Goal: Book appointment/travel/reservation

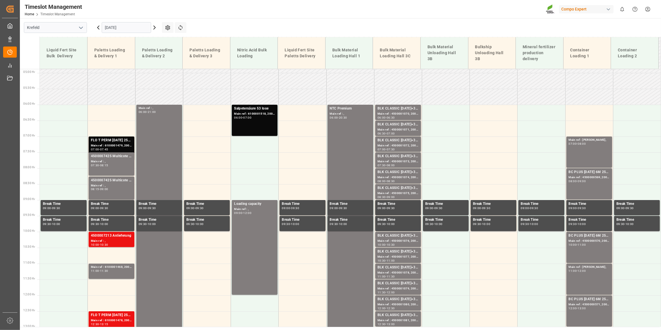
scroll to position [153, 0]
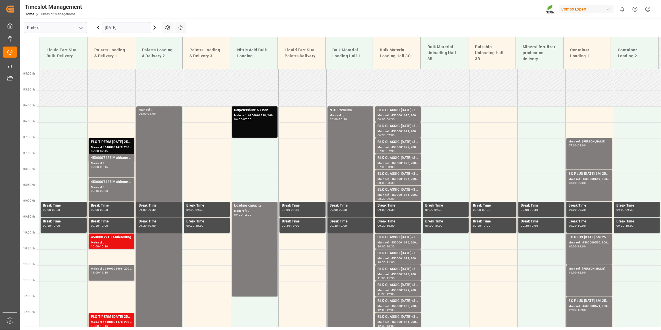
click at [110, 28] on input "[DATE]" at bounding box center [126, 27] width 49 height 11
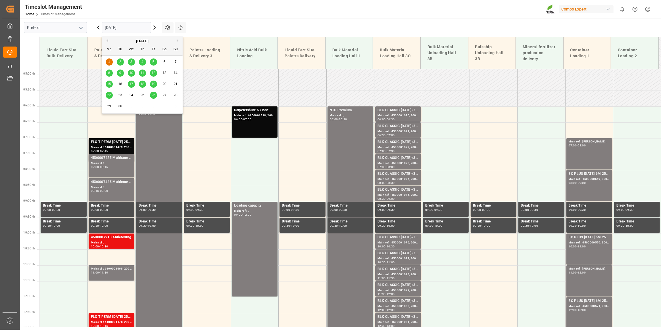
click at [121, 62] on div "2" at bounding box center [120, 62] width 7 height 7
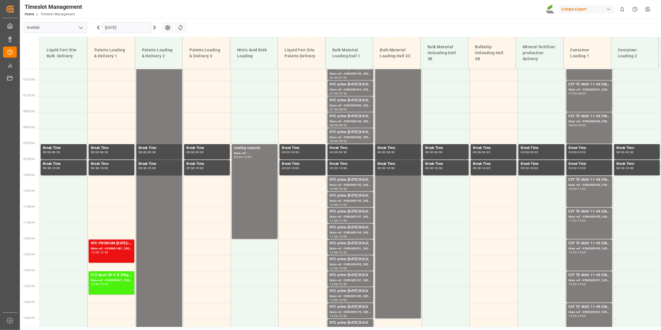
scroll to position [185, 0]
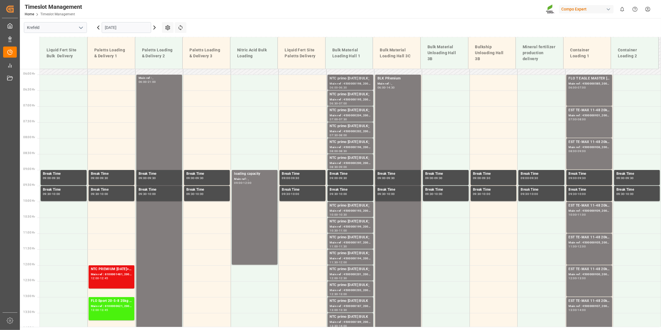
click at [354, 81] on div "Main ref : 4500000198, 2000000032;" at bounding box center [350, 83] width 41 height 5
click at [341, 99] on div "Main ref : 4500000195, 2000000032;" at bounding box center [350, 99] width 41 height 5
click at [341, 113] on div "Main ref : 4500000204, 2000000032;" at bounding box center [350, 115] width 41 height 5
click at [340, 131] on div "Main ref : 4500000202, 2000000032;" at bounding box center [350, 131] width 41 height 5
click at [341, 145] on div "Main ref : 4500000196, 2000000032;" at bounding box center [350, 147] width 41 height 5
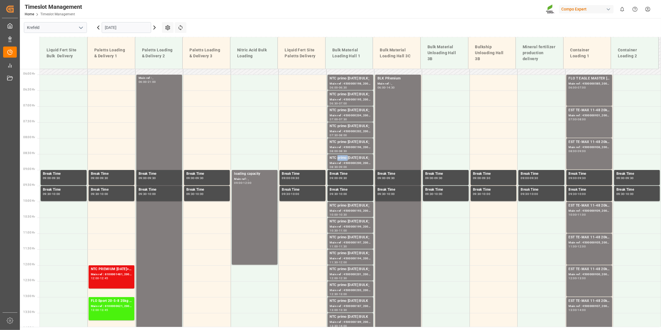
click at [342, 158] on div "NTC primo [DATE] BULK;" at bounding box center [350, 158] width 41 height 6
click at [343, 207] on div "NTC primo [DATE] BULK;" at bounding box center [350, 206] width 41 height 6
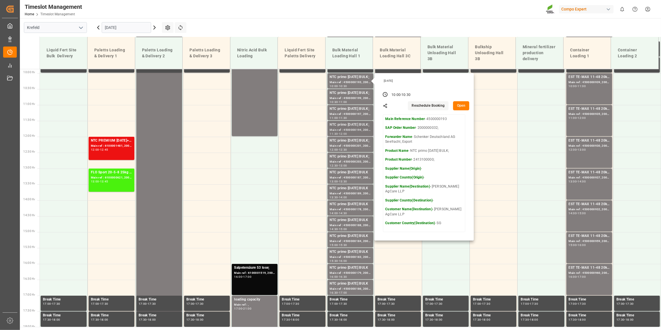
scroll to position [314, 0]
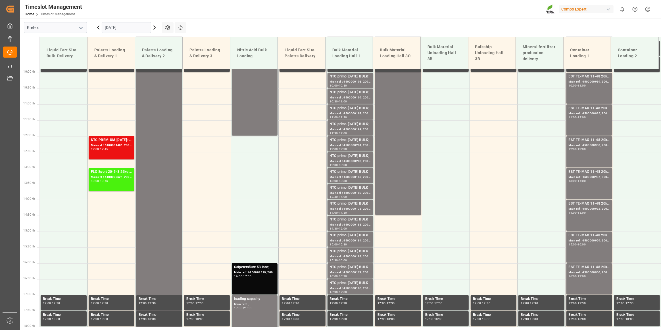
click at [348, 95] on div "Main ref : 4500000199, 2000000032;" at bounding box center [350, 97] width 41 height 5
click at [347, 114] on div "Main ref : 4500000197, 2000000032;" at bounding box center [350, 113] width 41 height 5
click at [343, 126] on div "NTC primo [DATE] BULK;" at bounding box center [350, 124] width 41 height 6
click at [339, 140] on div "NTC primo [DATE] BULK;" at bounding box center [350, 140] width 41 height 6
click at [342, 158] on div "NTC primo [DATE] BULK;" at bounding box center [350, 156] width 41 height 6
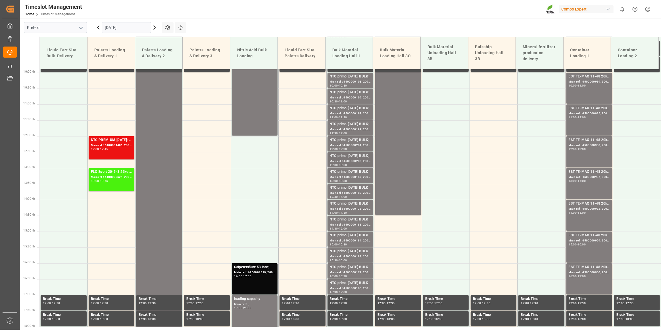
click at [342, 155] on div "NTC primo [DATE] BULK;" at bounding box center [350, 156] width 41 height 6
click at [342, 175] on div "NTC primo [DATE] BULK" at bounding box center [350, 172] width 41 height 6
click at [347, 182] on div "13:00 - 13:30" at bounding box center [350, 181] width 41 height 3
click at [356, 160] on div "Main ref : 4500000203, 2000000032;" at bounding box center [350, 161] width 41 height 5
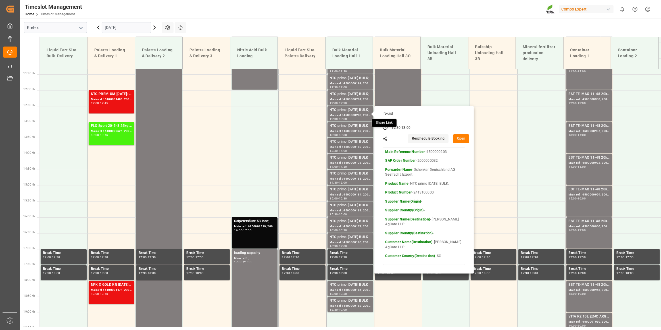
scroll to position [366, 0]
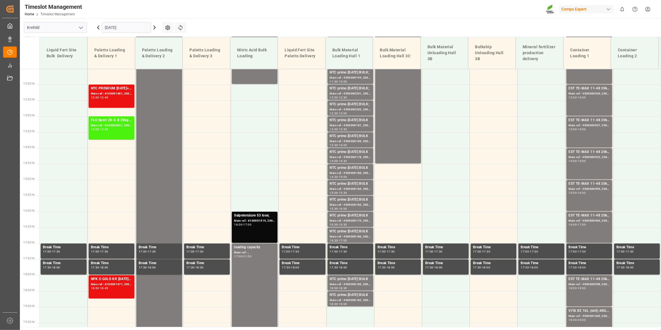
click at [351, 120] on div "NTC primo [DATE] BULK" at bounding box center [350, 121] width 41 height 6
click at [352, 138] on div "NTC primo [DATE] BULK" at bounding box center [350, 136] width 41 height 6
click at [347, 157] on div "Main ref : 4500000178, 2000000017" at bounding box center [350, 157] width 41 height 5
click at [347, 169] on div "NTC primo [DATE] BULK" at bounding box center [350, 168] width 41 height 6
click at [343, 185] on div "NTC primo [DATE] BULK" at bounding box center [350, 184] width 41 height 6
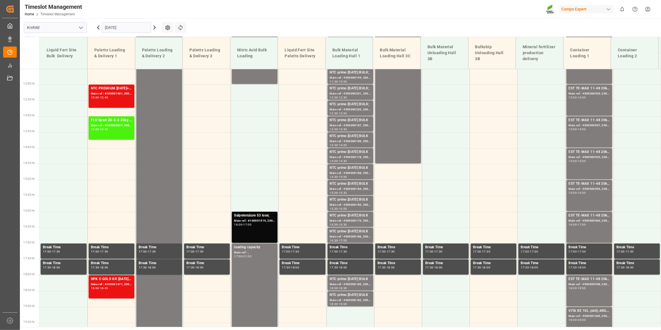
click at [341, 202] on div "NTC primo [DATE] BULK" at bounding box center [350, 200] width 41 height 6
click at [341, 216] on div "NTC primo [DATE] BULK" at bounding box center [350, 216] width 41 height 6
click at [345, 233] on div "NTC primo [DATE] BULK" at bounding box center [350, 232] width 41 height 6
click at [348, 279] on div "NTC primo [DATE] BULK" at bounding box center [350, 279] width 41 height 6
click at [348, 291] on div "NTC primo [DATE] BULK Main ref : 4500000182, 2000000017 18:30 - 19:00" at bounding box center [350, 298] width 46 height 15
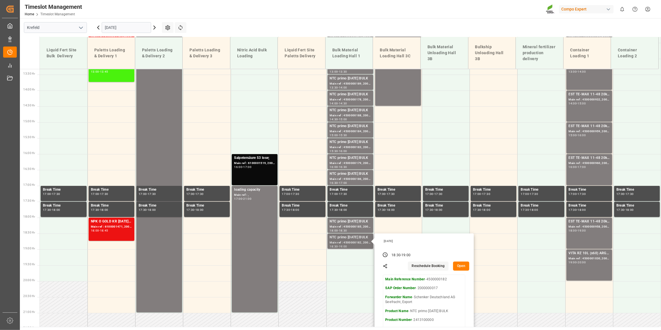
scroll to position [340, 0]
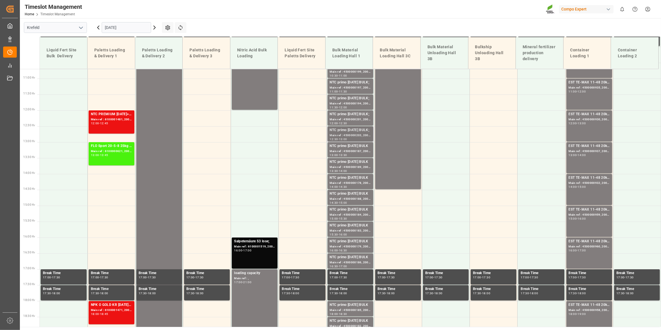
click at [347, 135] on div "Main ref : 4500000203, 2000000032;" at bounding box center [350, 135] width 41 height 5
click at [344, 148] on div "NTC primo [DATE] BULK" at bounding box center [350, 146] width 41 height 6
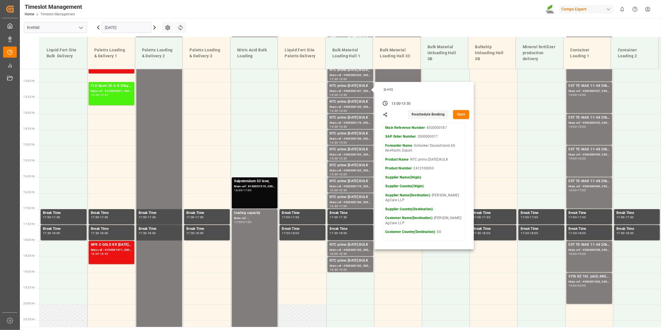
scroll to position [392, 0]
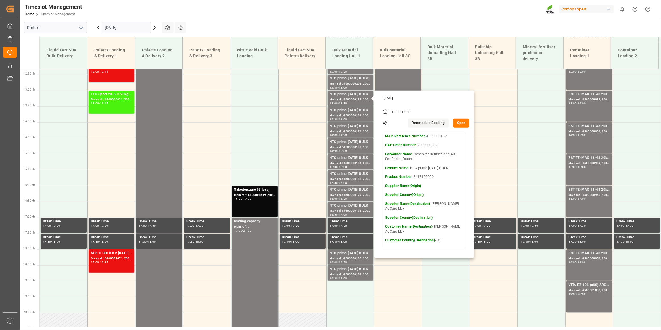
click at [466, 28] on main "[GEOGRAPHIC_DATA] [DATE] Settings Refresh Time Slots Liquid Fert Site Bulk Deli…" at bounding box center [340, 172] width 640 height 309
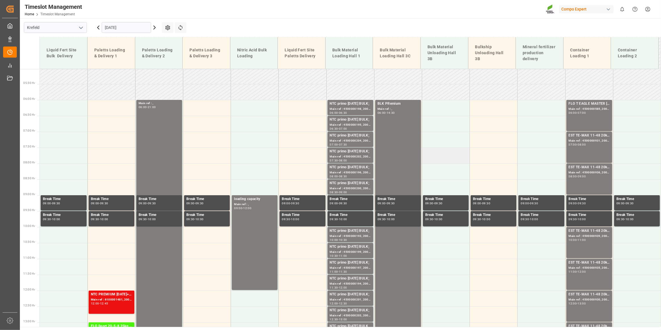
scroll to position [185, 0]
